Goal: Information Seeking & Learning: Learn about a topic

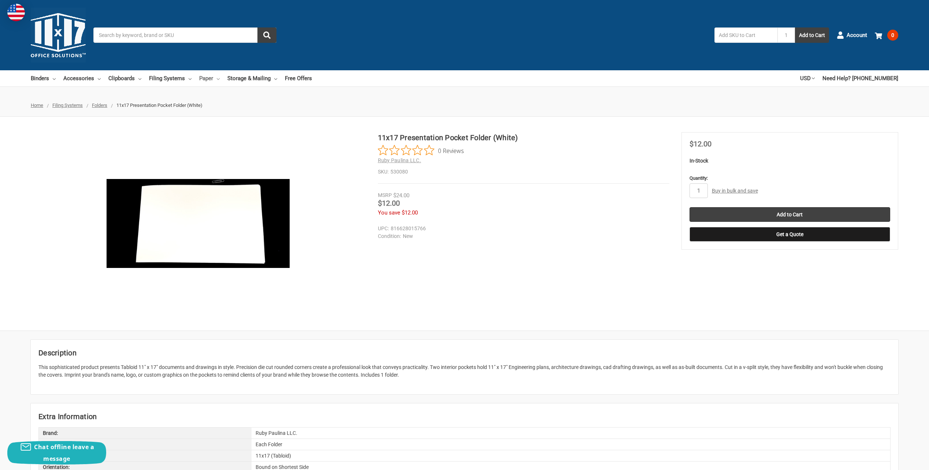
click at [219, 78] on icon at bounding box center [218, 79] width 3 height 3
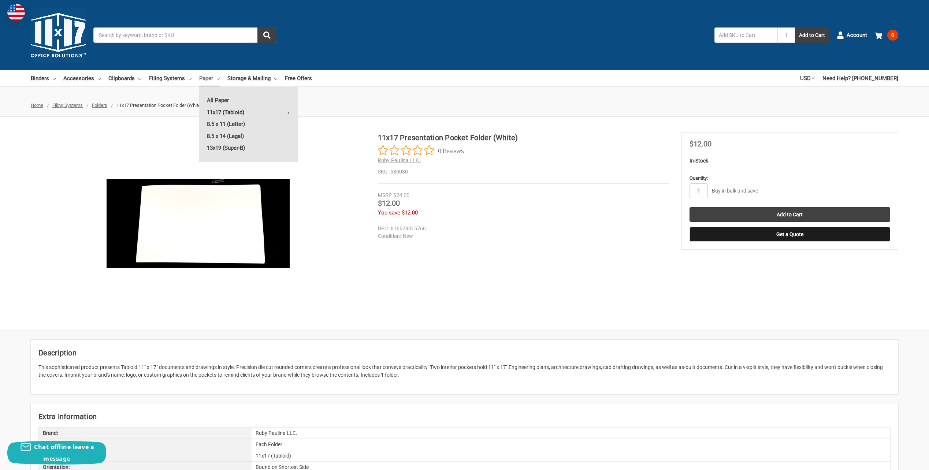
click at [286, 114] on link "11x17 (Tabloid)" at bounding box center [248, 113] width 99 height 12
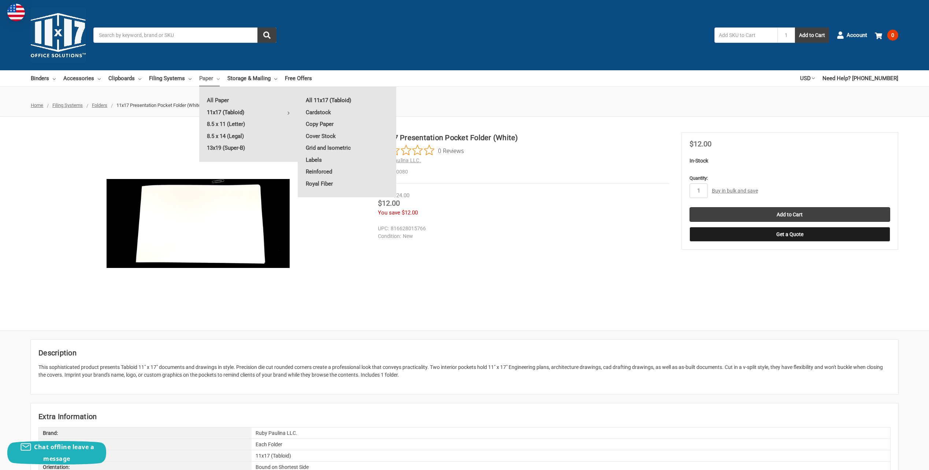
click at [312, 98] on link "All 11x17 (Tabloid)" at bounding box center [347, 100] width 98 height 12
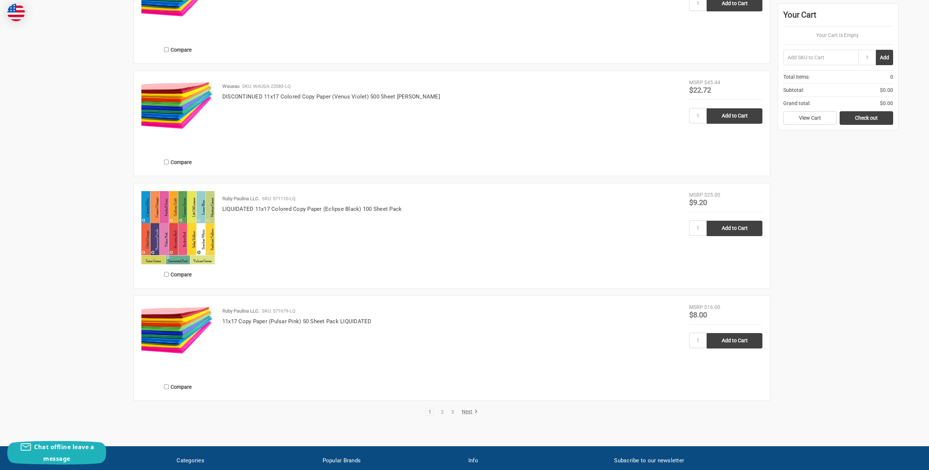
scroll to position [1245, 0]
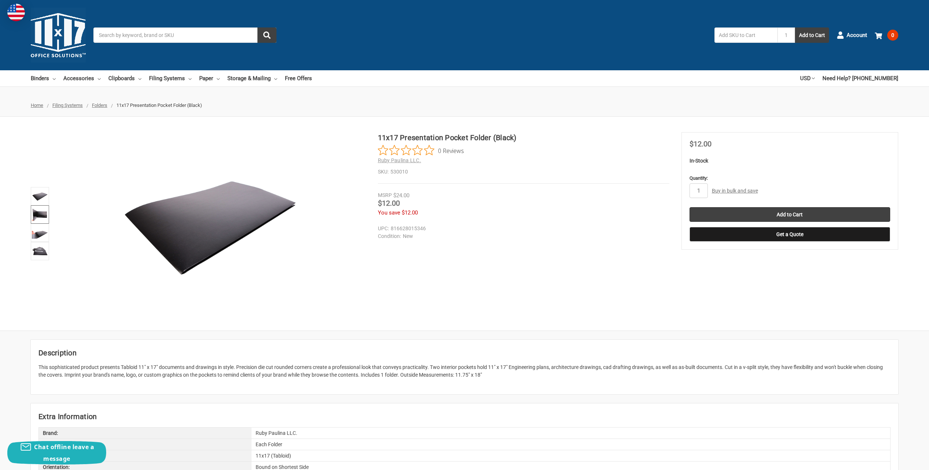
click at [44, 218] on img at bounding box center [40, 215] width 16 height 16
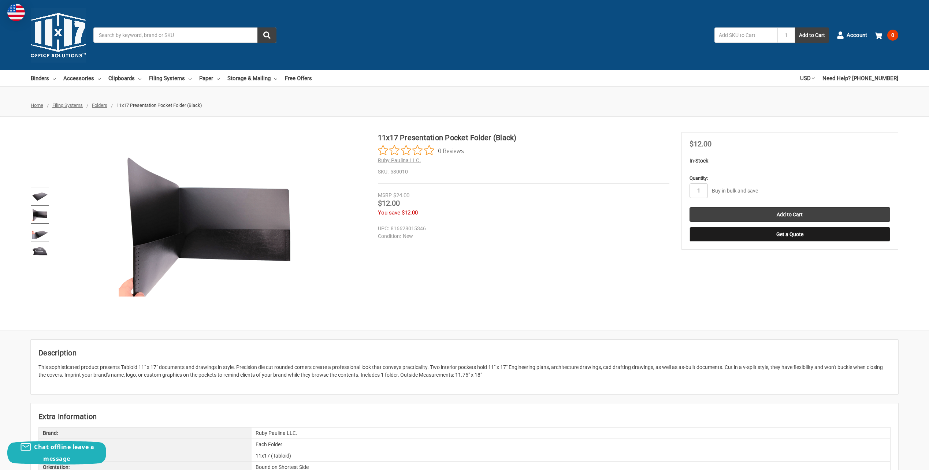
click at [45, 234] on img at bounding box center [40, 233] width 16 height 16
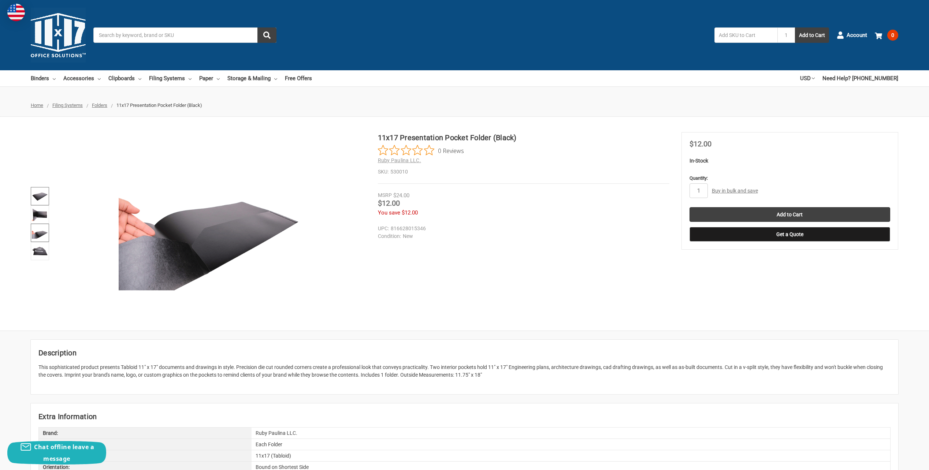
click at [39, 203] on img at bounding box center [40, 196] width 16 height 16
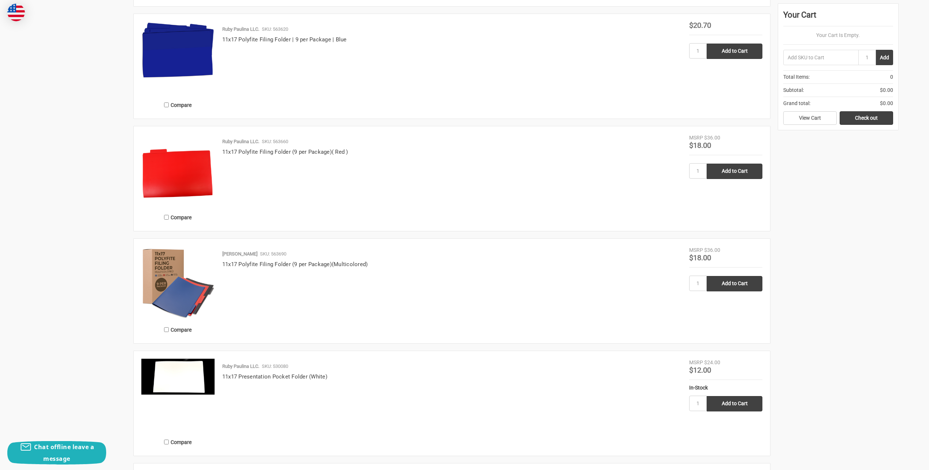
scroll to position [1209, 0]
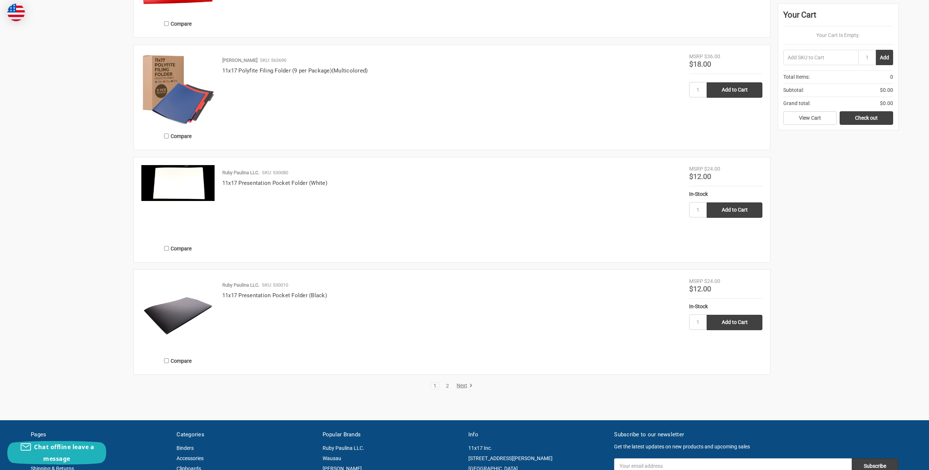
click at [447, 389] on link "2" at bounding box center [447, 385] width 8 height 5
